Goal: Transaction & Acquisition: Subscribe to service/newsletter

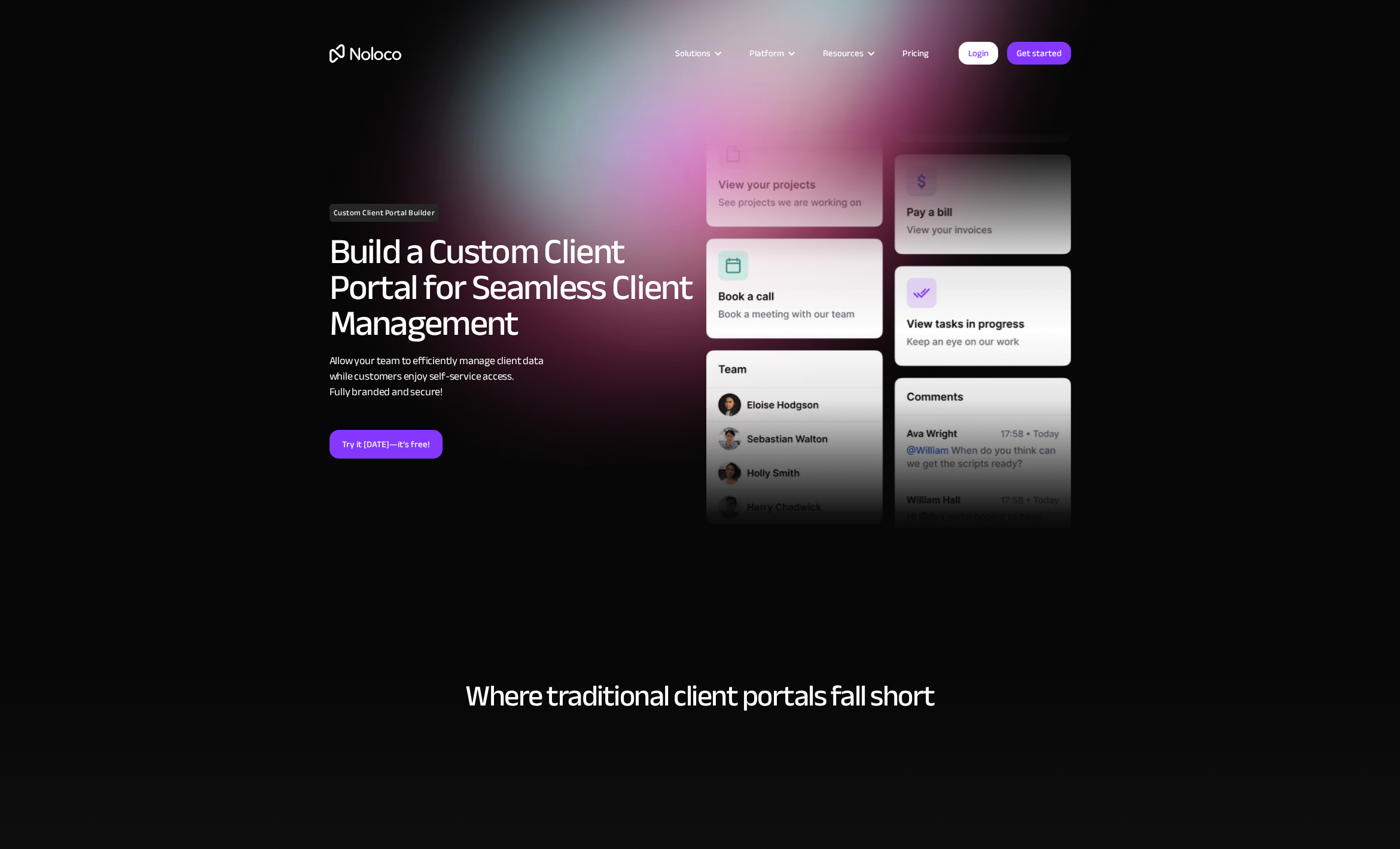
click at [927, 48] on link "Pricing" at bounding box center [915, 53] width 56 height 15
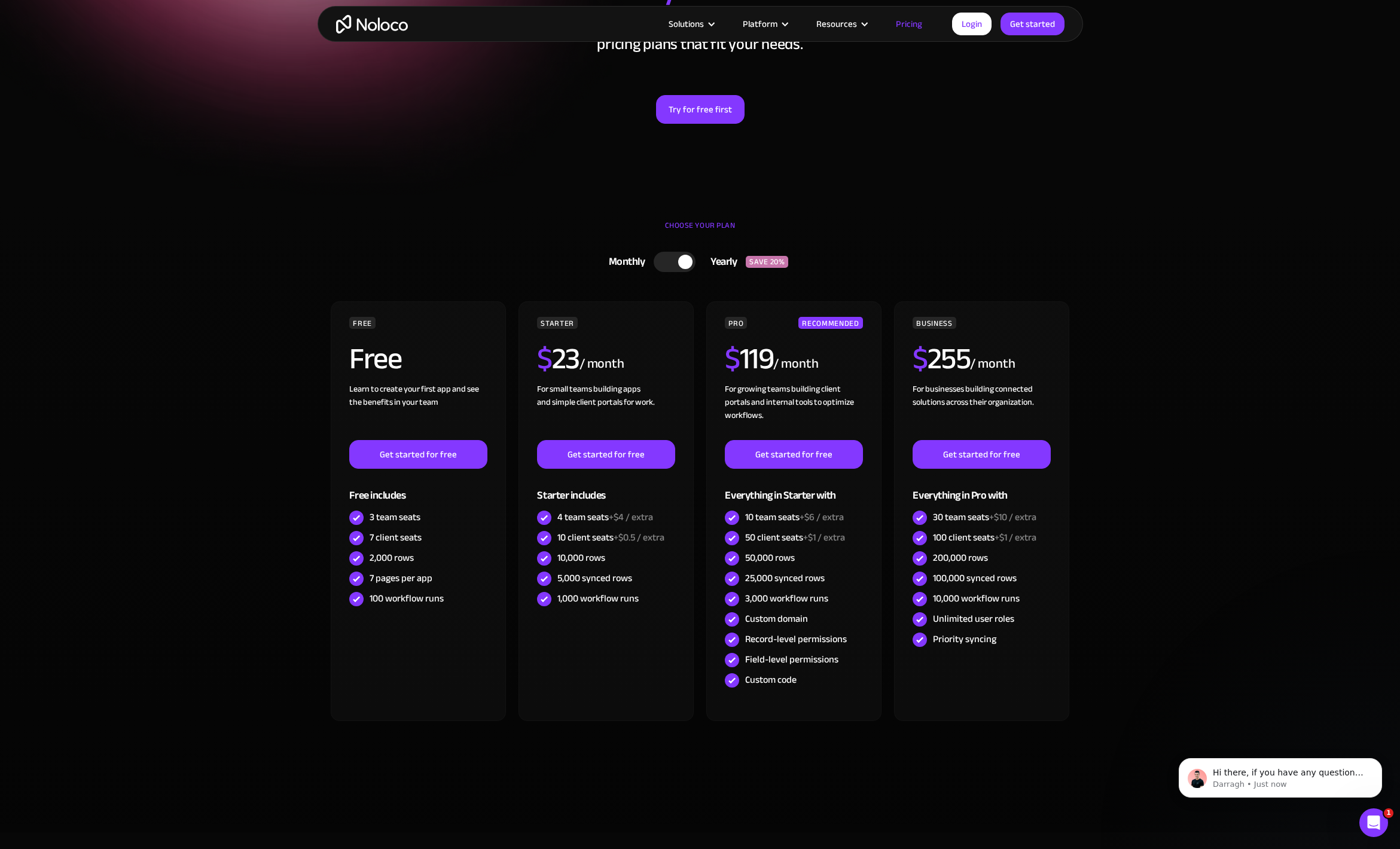
click at [686, 262] on div at bounding box center [686, 262] width 14 height 14
click at [671, 262] on div at bounding box center [669, 262] width 14 height 14
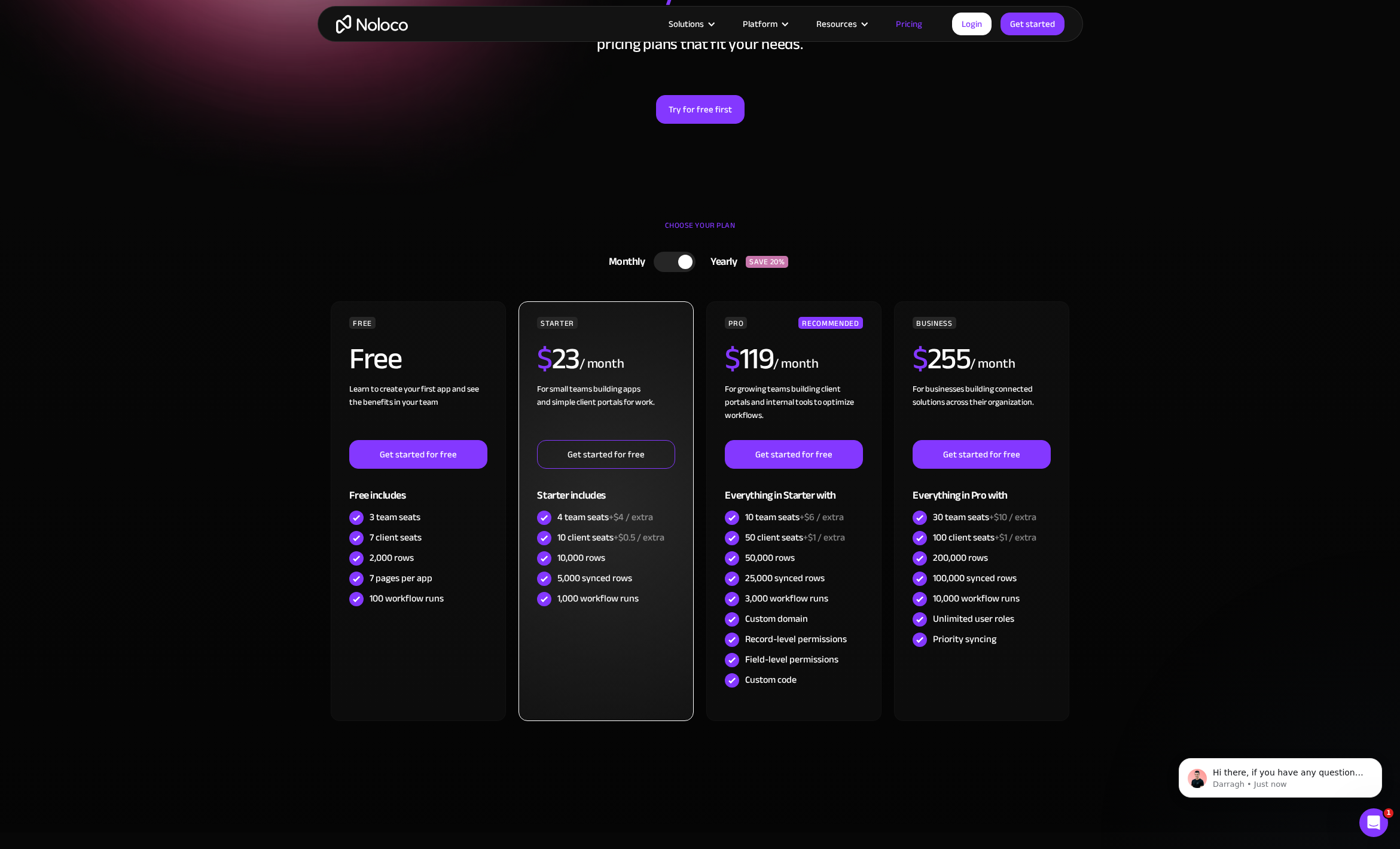
click at [600, 462] on link "Get started for free" at bounding box center [605, 455] width 137 height 29
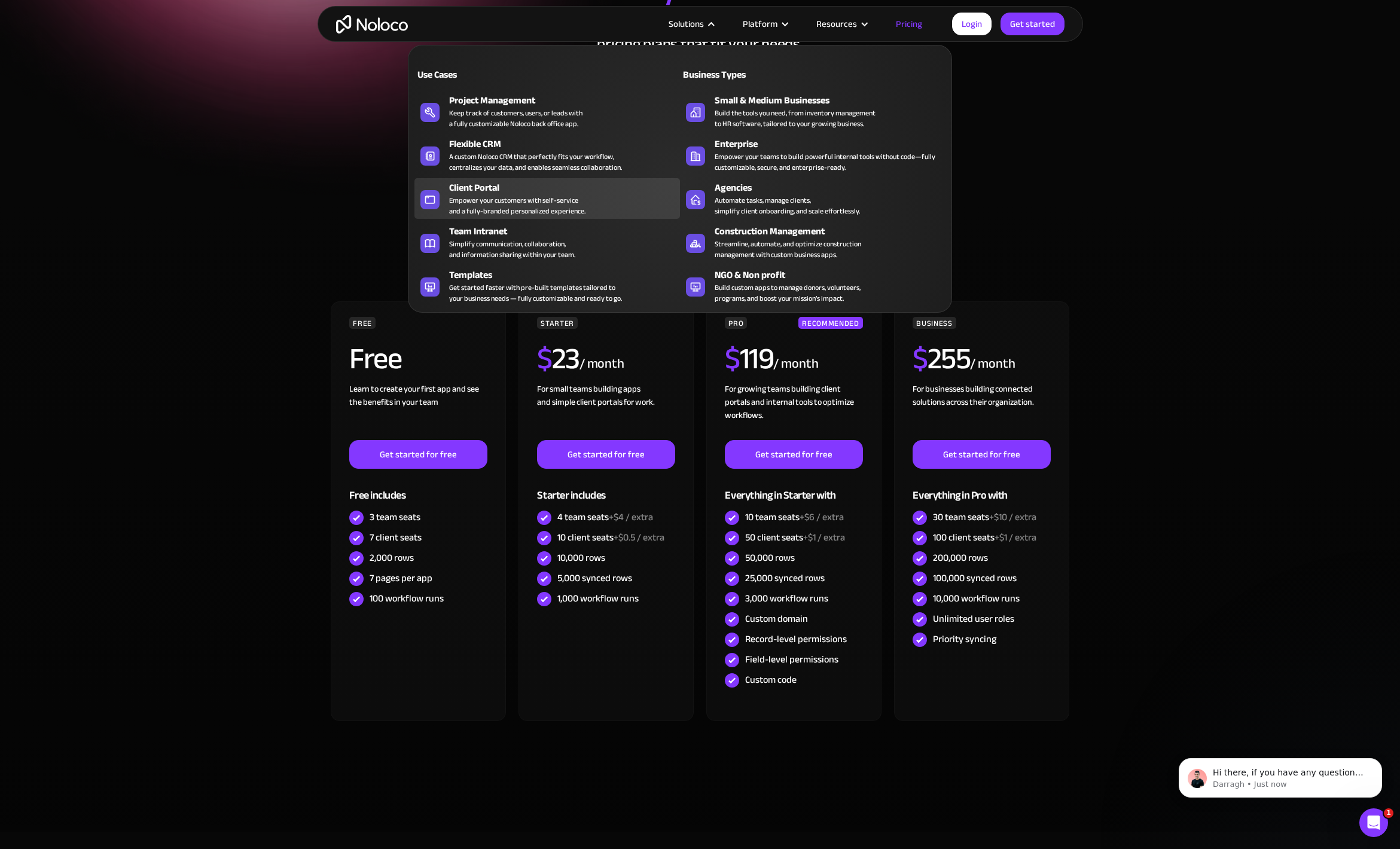
click at [559, 207] on div "Empower your customers with self-service and a fully-branded personalized exper…" at bounding box center [518, 206] width 137 height 22
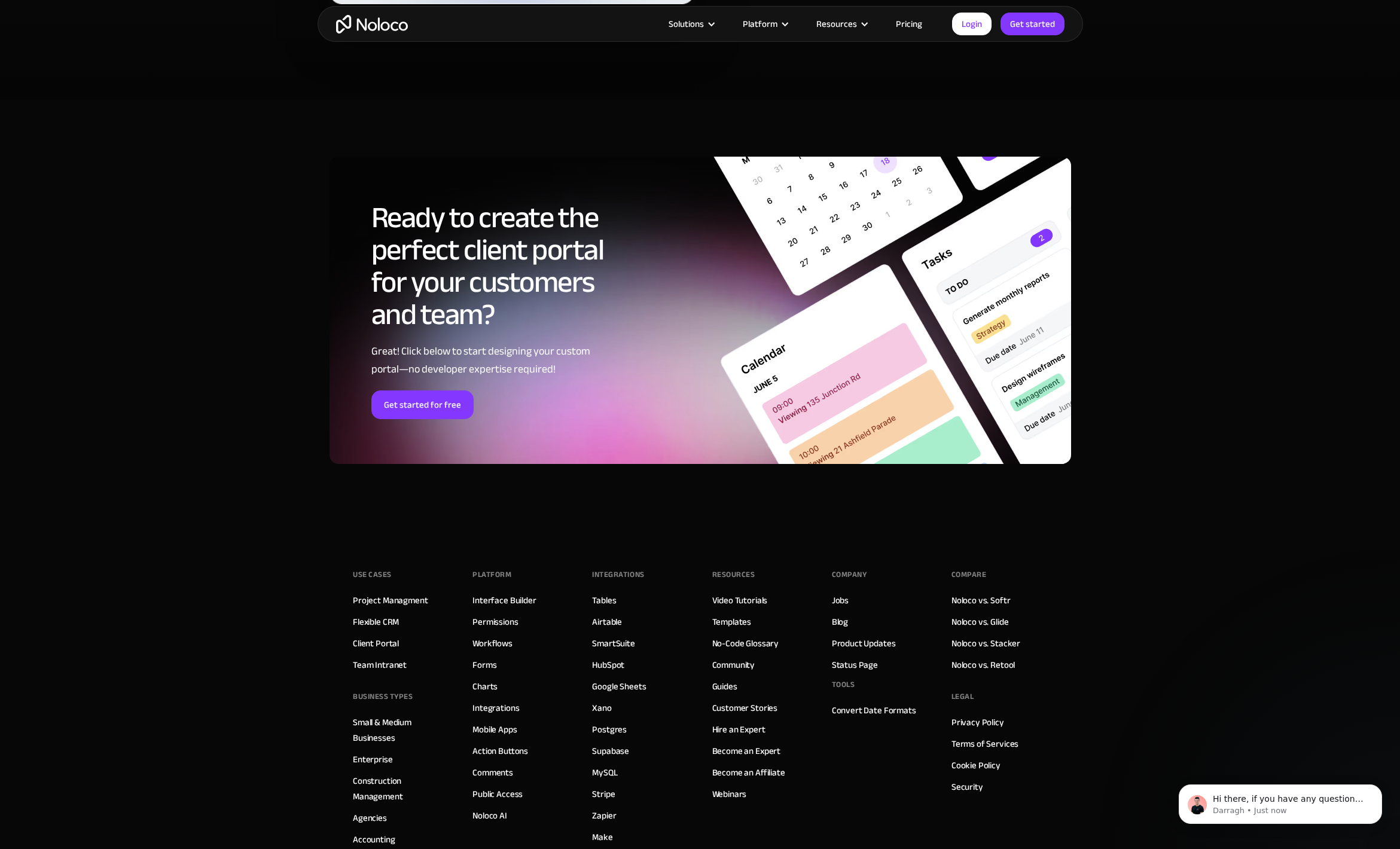
scroll to position [6173, 0]
